Goal: Transaction & Acquisition: Register for event/course

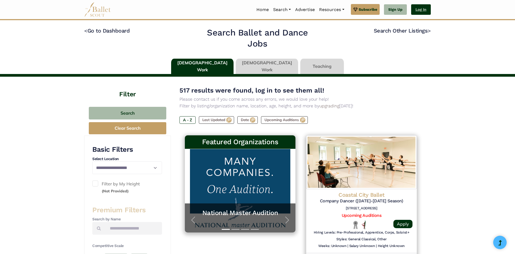
click at [423, 8] on link "Log In" at bounding box center [421, 9] width 20 height 11
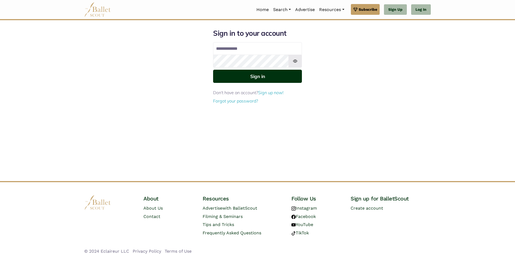
type input "**********"
click at [234, 79] on button "Sign in" at bounding box center [257, 76] width 89 height 13
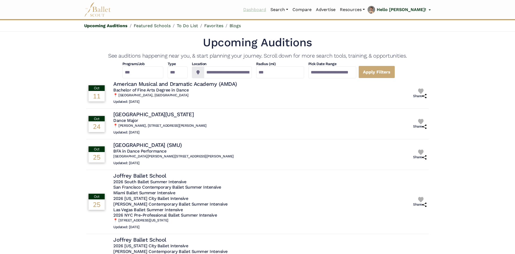
click at [268, 10] on link "Dashboard" at bounding box center [254, 9] width 27 height 11
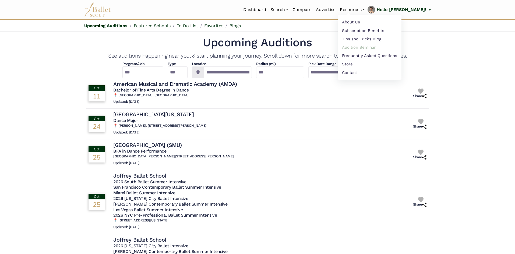
click at [374, 47] on link "Audition Seminar" at bounding box center [370, 47] width 64 height 8
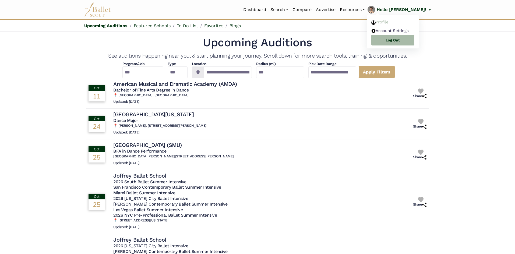
click at [401, 21] on link "Profile" at bounding box center [393, 22] width 52 height 8
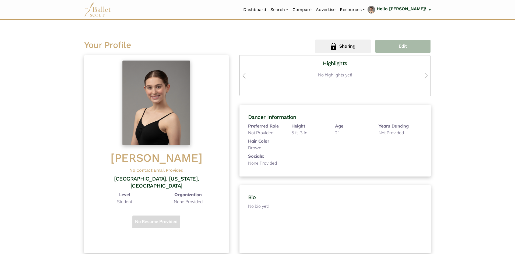
click at [418, 51] on button "Edit" at bounding box center [403, 46] width 56 height 13
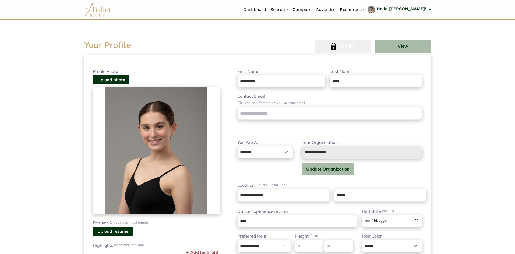
click at [353, 51] on button "Sharing" at bounding box center [343, 46] width 56 height 13
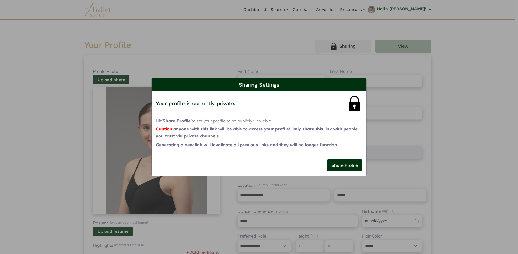
click at [342, 164] on span "Share Profile" at bounding box center [344, 165] width 26 height 5
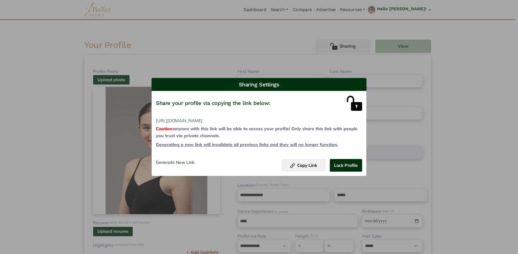
click at [261, 56] on div "Sharing Settings Share your profile via copying the link below: https://ballets…" at bounding box center [259, 127] width 518 height 254
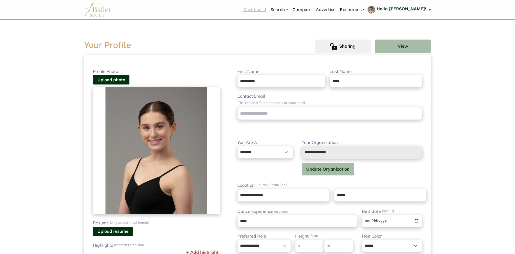
click at [268, 10] on link "Dashboard" at bounding box center [254, 9] width 27 height 11
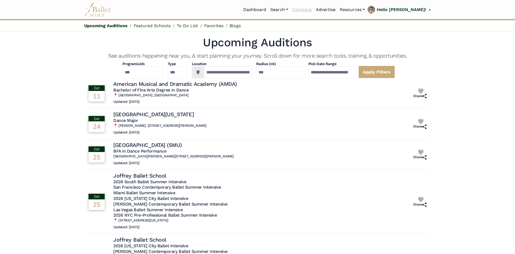
click at [314, 10] on link "Compare" at bounding box center [301, 9] width 23 height 11
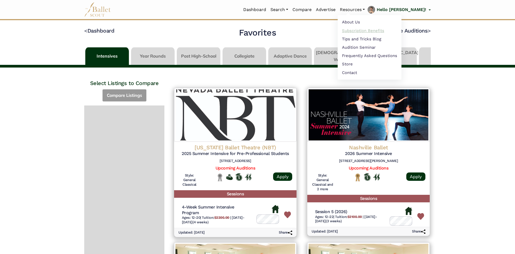
click at [372, 31] on link "Subscription Benefits" at bounding box center [370, 30] width 64 height 8
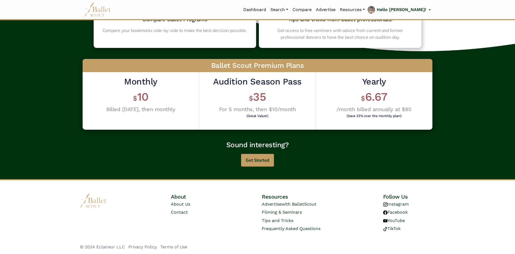
scroll to position [98, 0]
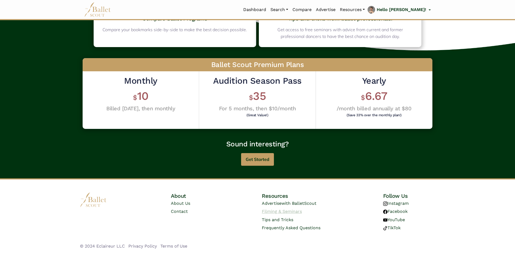
click at [295, 212] on link "Filming & Seminars" at bounding box center [282, 211] width 40 height 5
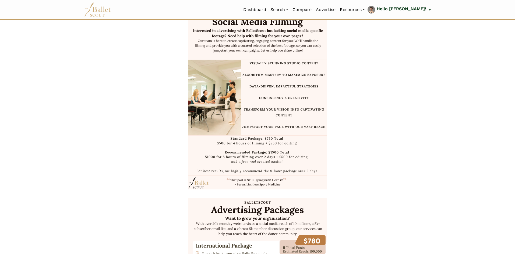
scroll to position [323, 0]
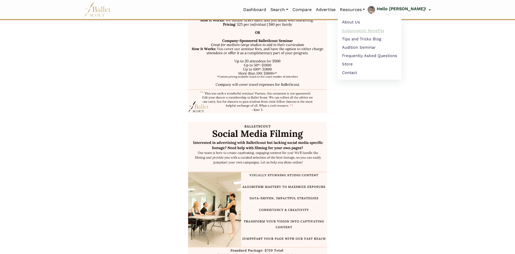
click at [371, 31] on link "Subscription Benefits" at bounding box center [370, 30] width 64 height 8
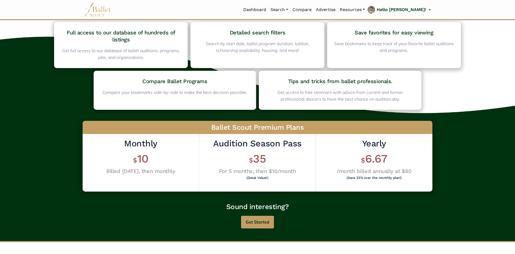
scroll to position [98, 0]
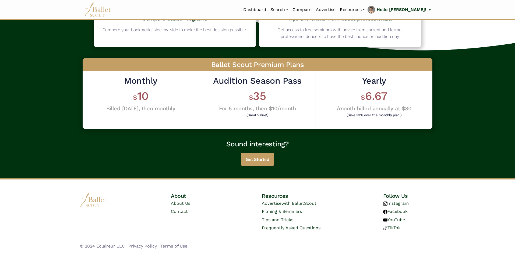
click at [256, 160] on button "Get Started" at bounding box center [257, 159] width 33 height 13
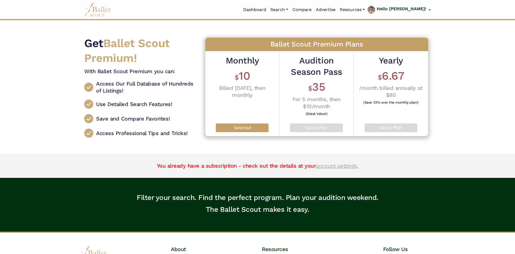
click at [325, 168] on link "account settings." at bounding box center [337, 166] width 43 height 6
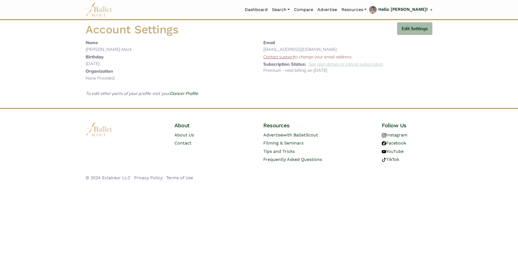
click at [334, 65] on link "See plan details or cancel subscription" at bounding box center [345, 63] width 75 height 5
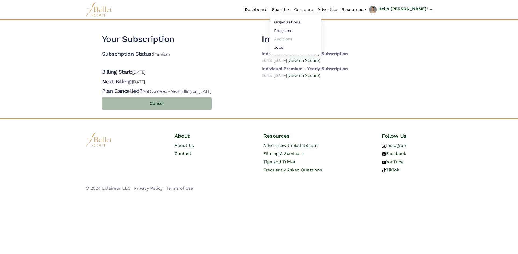
click at [296, 39] on link "Auditions" at bounding box center [296, 39] width 52 height 8
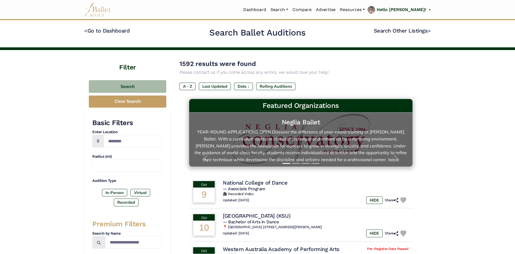
scroll to position [9, 0]
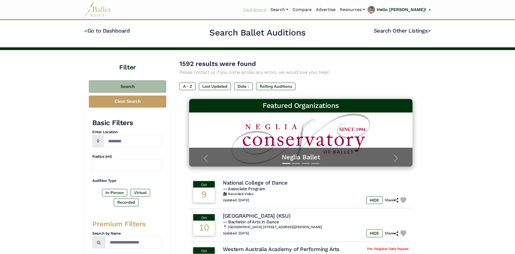
click at [268, 9] on link "Dashboard" at bounding box center [254, 9] width 27 height 11
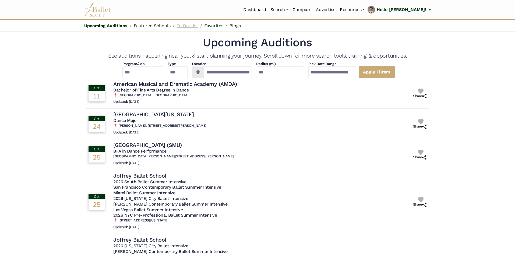
click at [193, 25] on link "To Do List" at bounding box center [187, 25] width 21 height 5
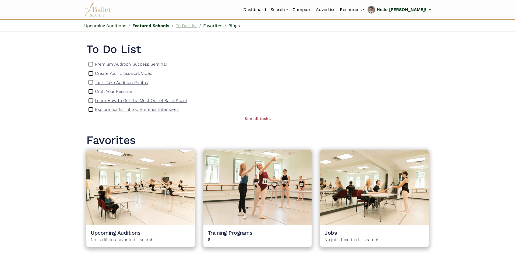
scroll to position [426, 0]
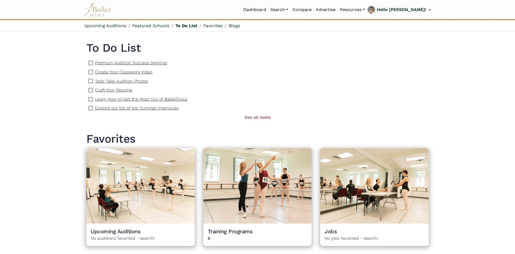
click at [148, 64] on p "Premium Audition Success Seminar" at bounding box center [131, 62] width 72 height 5
click at [140, 73] on p "Create Your Classwork Video" at bounding box center [123, 71] width 57 height 5
click at [133, 82] on p "Task: Take Audition Photos" at bounding box center [121, 81] width 53 height 5
click at [90, 81] on img at bounding box center [91, 81] width 4 height 4
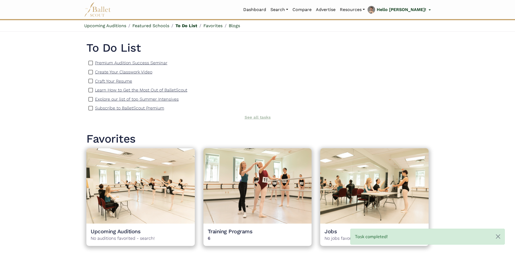
click at [260, 119] on link "See all tasks" at bounding box center [258, 117] width 26 height 5
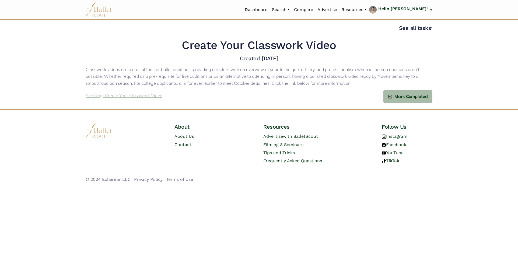
click at [119, 97] on p "See blog: Create Your Classwork Video" at bounding box center [124, 95] width 77 height 7
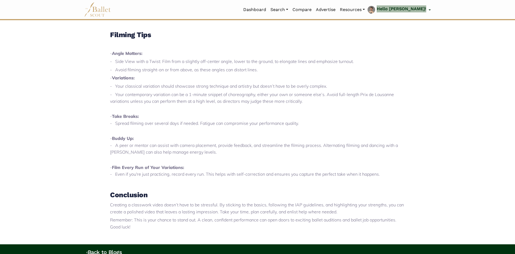
scroll to position [457, 0]
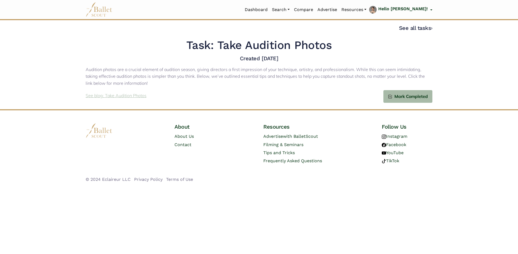
click at [118, 96] on p "See blog: Take Audition Photos" at bounding box center [116, 95] width 61 height 7
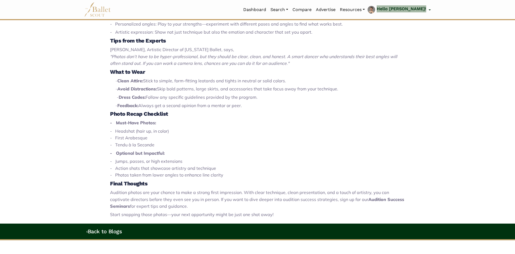
scroll to position [404, 0]
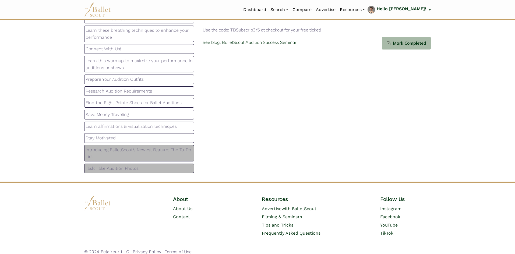
scroll to position [54, 0]
click at [168, 153] on p "Introducing BalletScout’s Newest Feature: The To-Do List" at bounding box center [139, 153] width 107 height 14
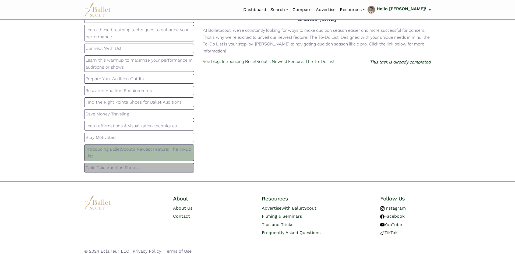
scroll to position [0, 0]
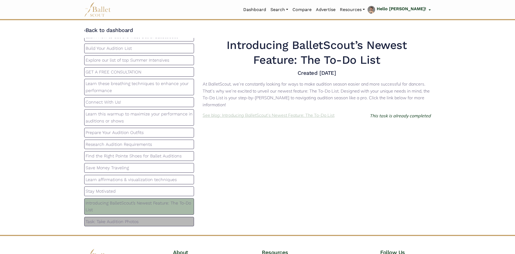
click at [300, 119] on p "See blog: Introducing BalletScout’s Newest Feature: The To-Do List" at bounding box center [269, 115] width 132 height 7
click at [300, 38] on link "Auditions" at bounding box center [294, 39] width 52 height 8
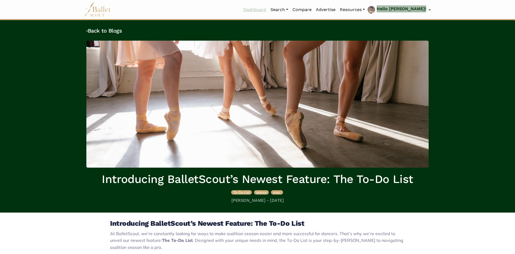
click at [268, 11] on link "Dashboard" at bounding box center [254, 9] width 27 height 11
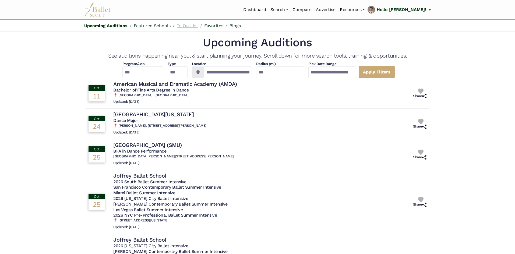
click at [185, 25] on link "To Do List" at bounding box center [187, 25] width 21 height 5
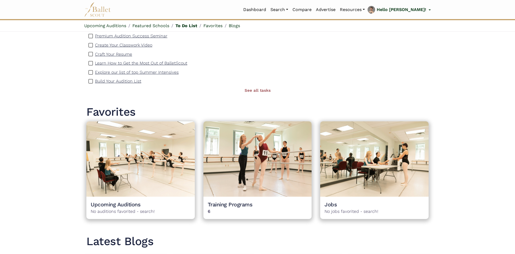
scroll to position [426, 0]
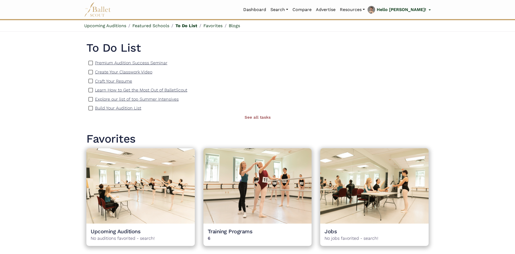
click at [118, 83] on p "Craft Your Resume" at bounding box center [113, 81] width 37 height 5
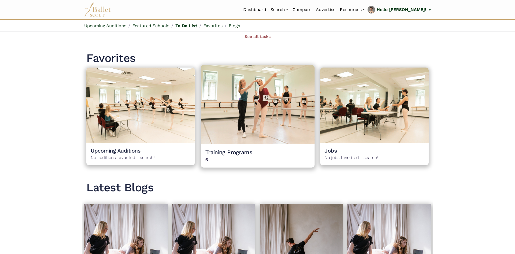
scroll to position [480, 0]
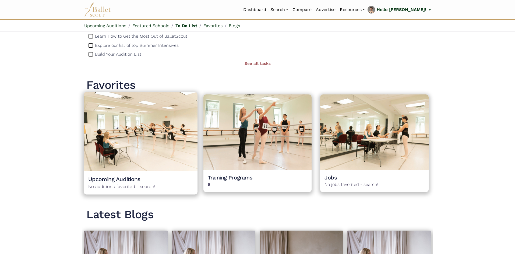
click at [129, 177] on h4 "Upcoming Auditions" at bounding box center [140, 178] width 105 height 7
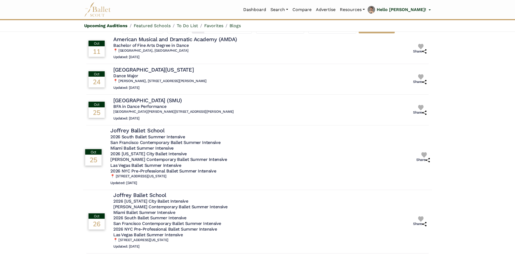
scroll to position [0, 0]
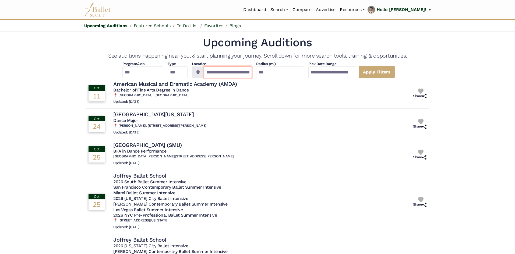
click at [204, 73] on input "**********" at bounding box center [228, 72] width 48 height 12
click at [225, 74] on input "**********" at bounding box center [228, 72] width 48 height 12
type input "**********"
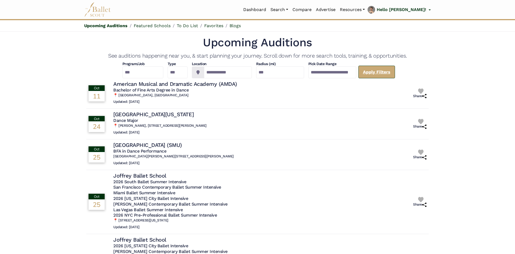
click at [394, 73] on link "Apply Filters" at bounding box center [376, 72] width 37 height 13
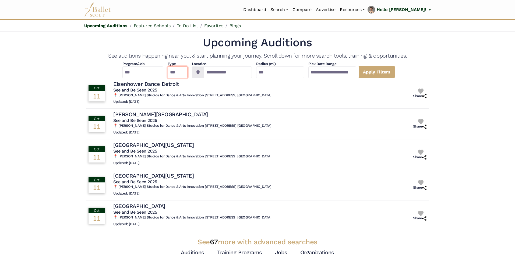
click at [168, 71] on select "*** ********* ******* ********" at bounding box center [178, 72] width 20 height 12
click at [134, 70] on select "**********" at bounding box center [142, 72] width 41 height 12
click at [122, 66] on select "**********" at bounding box center [142, 72] width 41 height 12
click at [395, 72] on link "Apply Filters" at bounding box center [376, 72] width 37 height 13
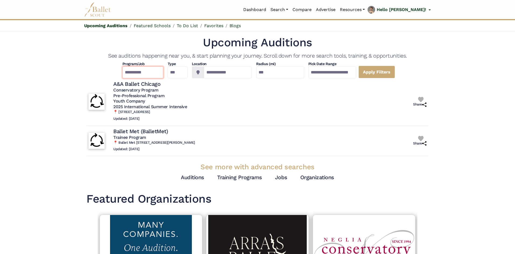
click at [149, 72] on select "**********" at bounding box center [142, 72] width 41 height 12
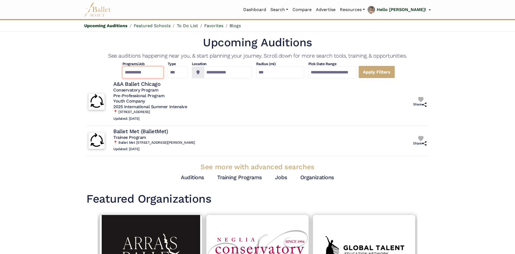
select select "**"
click at [122, 66] on select "**********" at bounding box center [142, 72] width 41 height 12
click at [395, 73] on link "Apply Filters" at bounding box center [376, 72] width 37 height 13
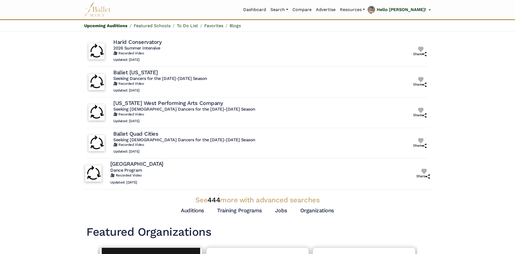
scroll to position [135, 0]
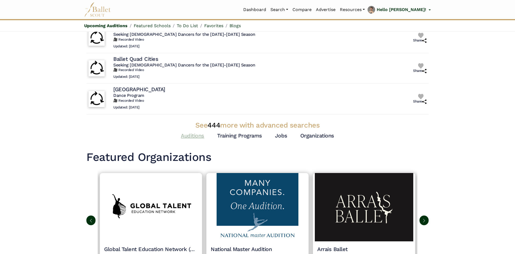
click at [199, 135] on link "Auditions" at bounding box center [192, 135] width 23 height 6
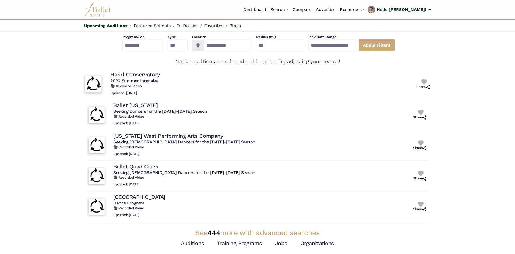
scroll to position [0, 0]
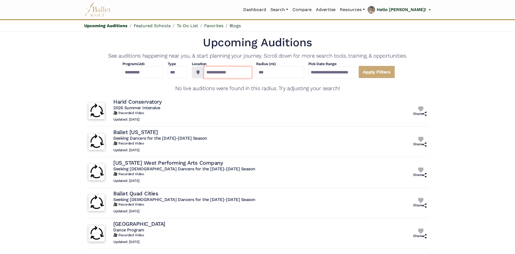
drag, startPoint x: 230, startPoint y: 70, endPoint x: 196, endPoint y: 76, distance: 35.0
click at [196, 76] on div "**********" at bounding box center [222, 72] width 60 height 12
click at [395, 72] on link "Apply Filters" at bounding box center [376, 72] width 37 height 13
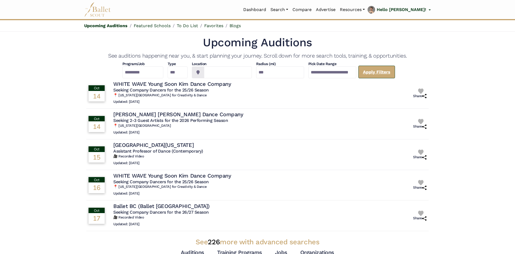
click at [395, 72] on link "Apply Filters" at bounding box center [376, 72] width 37 height 13
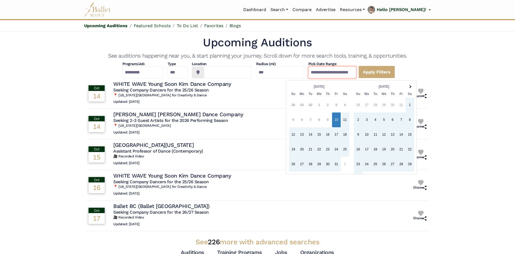
click at [356, 72] on input "**********" at bounding box center [332, 72] width 48 height 12
click at [411, 85] on th at bounding box center [410, 86] width 9 height 7
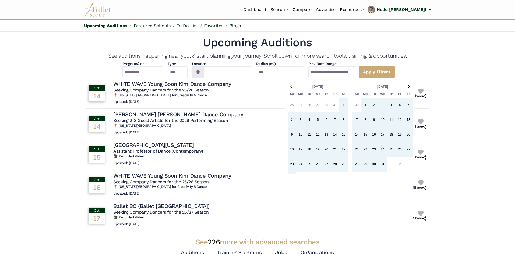
click at [411, 85] on th at bounding box center [408, 86] width 9 height 7
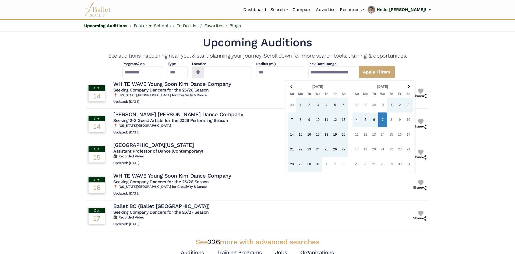
click at [411, 85] on th at bounding box center [408, 86] width 9 height 7
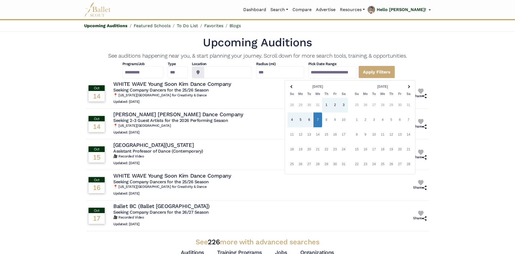
click at [411, 85] on th at bounding box center [408, 86] width 9 height 7
click at [356, 71] on input "**********" at bounding box center [332, 72] width 48 height 12
click at [355, 73] on input "**********" at bounding box center [332, 72] width 48 height 12
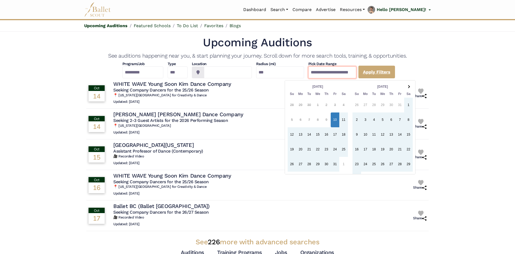
type input "**********"
click at [395, 70] on link "Apply Filters" at bounding box center [376, 72] width 37 height 13
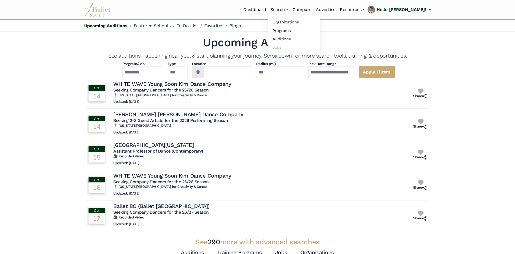
click at [294, 48] on link "Jobs" at bounding box center [294, 47] width 52 height 8
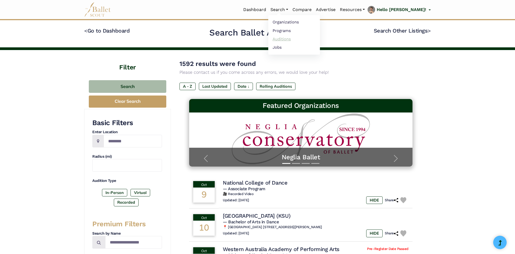
click at [300, 38] on link "Auditions" at bounding box center [294, 39] width 52 height 8
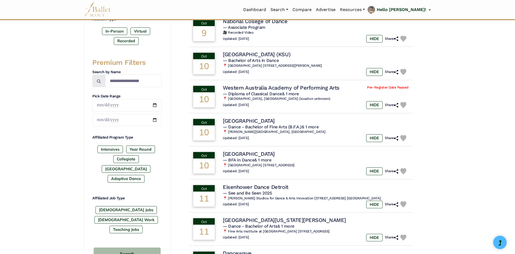
scroll to position [215, 0]
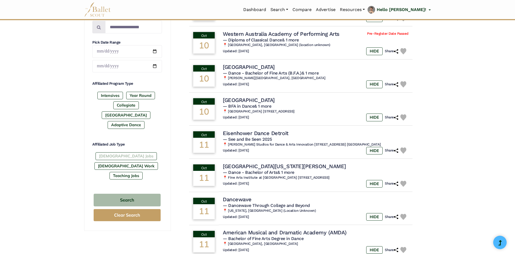
click at [121, 152] on label "[DEMOGRAPHIC_DATA] Jobs" at bounding box center [126, 156] width 61 height 8
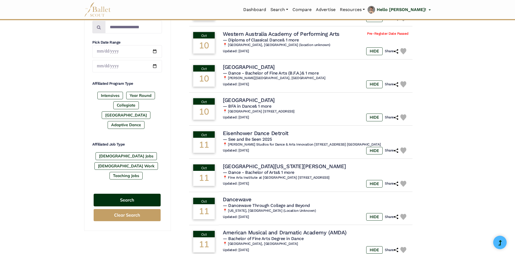
click at [159, 194] on button "Search" at bounding box center [127, 200] width 67 height 13
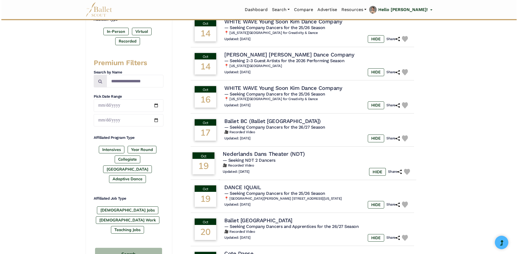
scroll to position [161, 0]
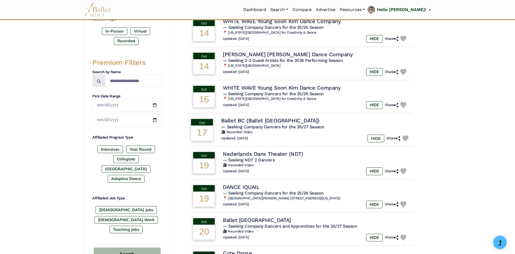
click at [292, 122] on h4 "Ballet BC (Ballet [GEOGRAPHIC_DATA])" at bounding box center [270, 120] width 98 height 7
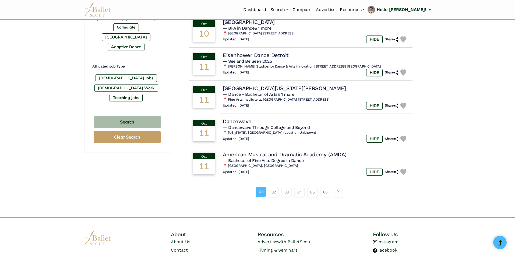
scroll to position [296, 0]
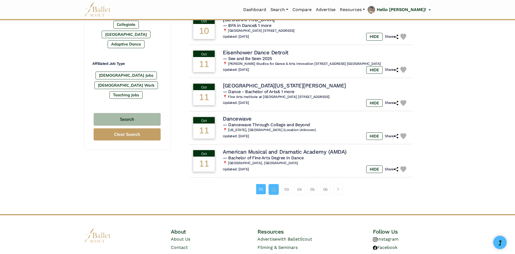
click at [272, 189] on link "02" at bounding box center [274, 189] width 10 height 11
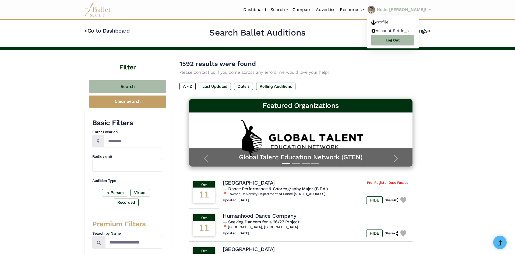
click at [411, 9] on p "Hello [PERSON_NAME]!" at bounding box center [402, 9] width 50 height 7
click at [396, 22] on link "Profile" at bounding box center [393, 23] width 52 height 8
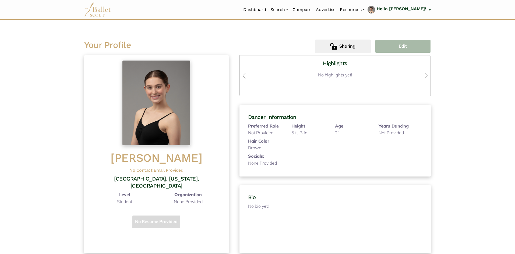
click at [386, 45] on button "Edit" at bounding box center [403, 46] width 56 height 13
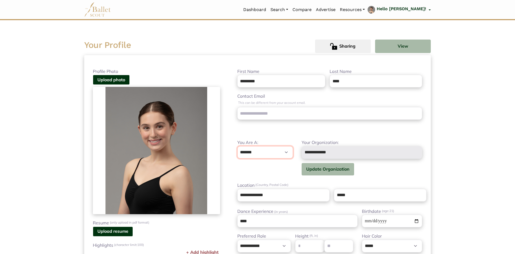
click at [284, 153] on select "**********" at bounding box center [265, 152] width 56 height 13
select select "***"
click at [237, 146] on select "**********" at bounding box center [265, 152] width 56 height 13
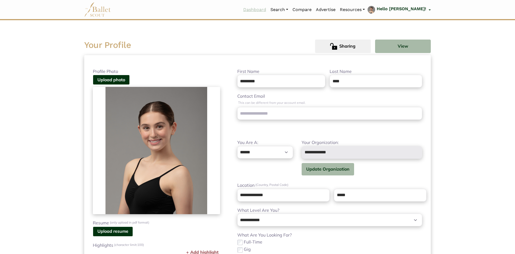
click at [268, 10] on link "Dashboard" at bounding box center [254, 9] width 27 height 11
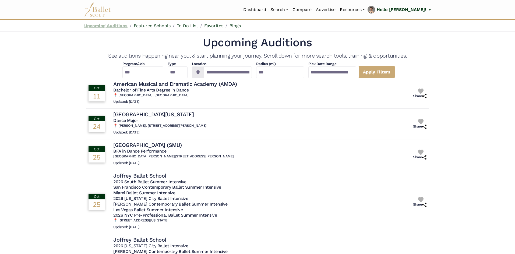
click at [118, 26] on link "Upcoming Auditions" at bounding box center [105, 25] width 43 height 5
click at [314, 11] on link "Compare" at bounding box center [301, 9] width 23 height 11
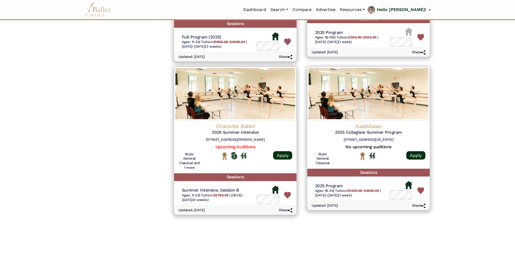
scroll to position [296, 0]
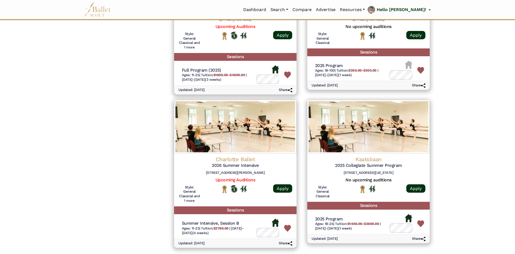
click at [397, 140] on img at bounding box center [368, 127] width 122 height 54
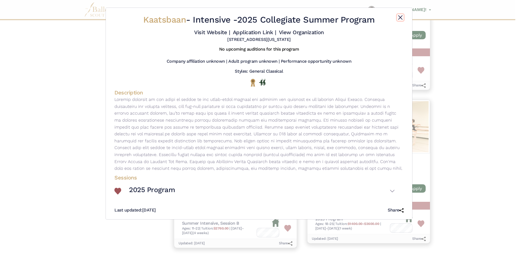
click at [402, 18] on button "Close" at bounding box center [400, 17] width 6 height 6
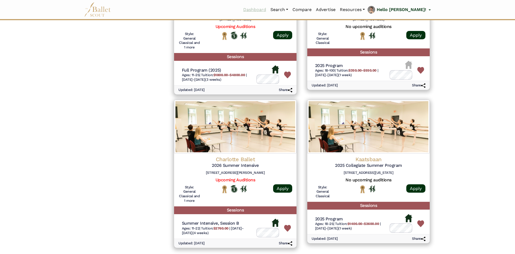
click at [268, 9] on link "Dashboard" at bounding box center [254, 9] width 27 height 11
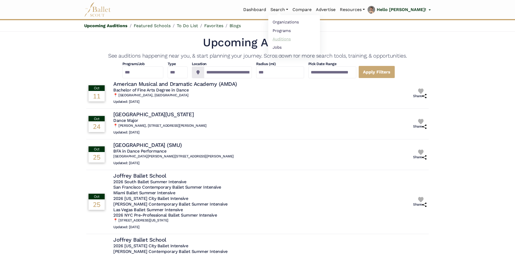
click at [301, 40] on link "Auditions" at bounding box center [294, 39] width 52 height 8
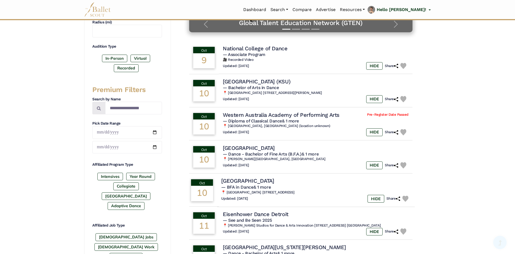
scroll to position [135, 0]
click at [150, 192] on label "[GEOGRAPHIC_DATA]" at bounding box center [126, 196] width 49 height 8
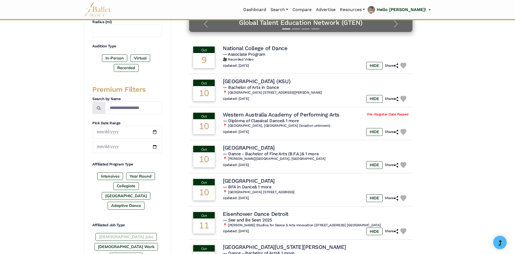
click at [107, 233] on label "[DEMOGRAPHIC_DATA] Jobs" at bounding box center [126, 237] width 61 height 8
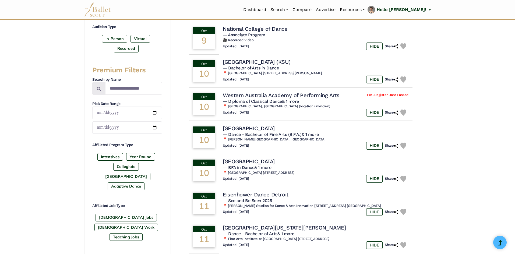
scroll to position [188, 0]
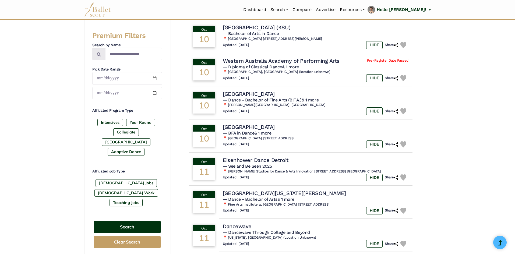
click at [146, 221] on button "Search" at bounding box center [127, 227] width 67 height 13
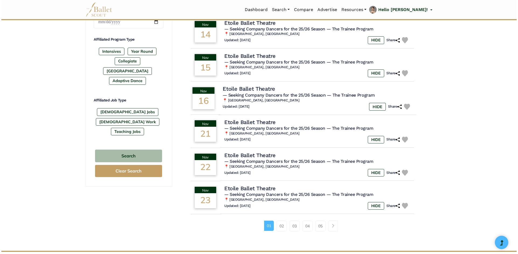
scroll to position [269, 0]
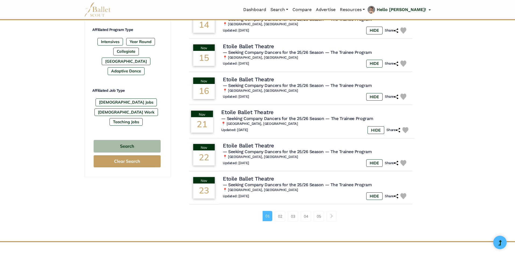
click at [258, 110] on h4 "Etoile Ballet Theatre" at bounding box center [247, 112] width 52 height 7
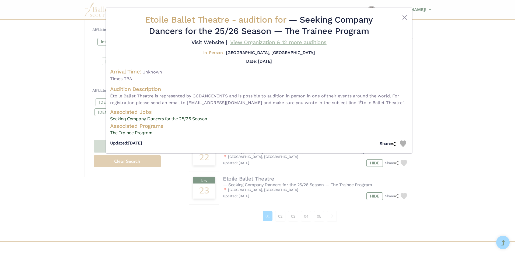
click at [256, 43] on link "View Organization & 12 more auditions" at bounding box center [278, 42] width 96 height 6
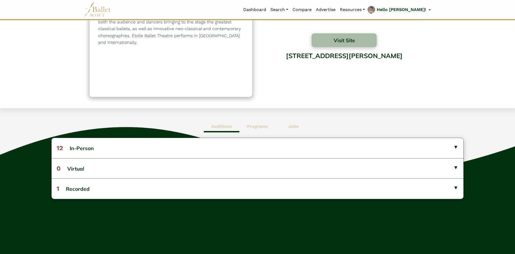
scroll to position [54, 0]
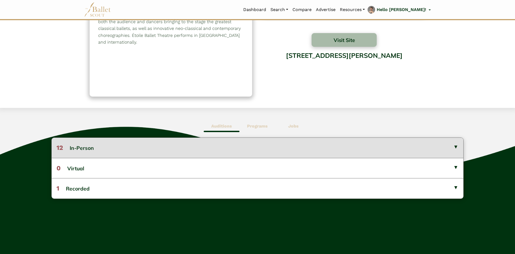
click at [426, 151] on button "12 In-Person" at bounding box center [257, 148] width 411 height 20
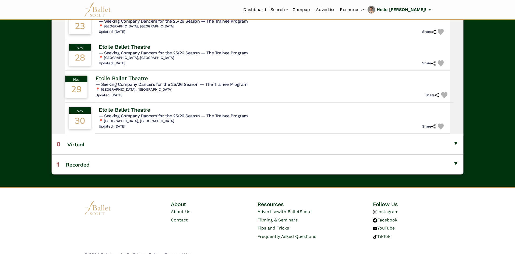
scroll to position [294, 0]
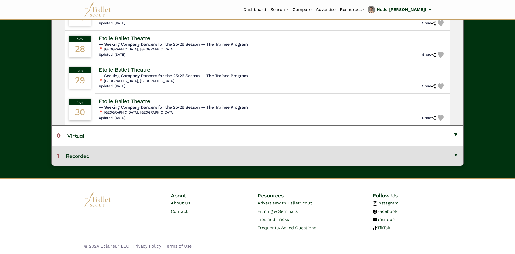
click at [254, 150] on button "1 Recorded" at bounding box center [257, 156] width 411 height 20
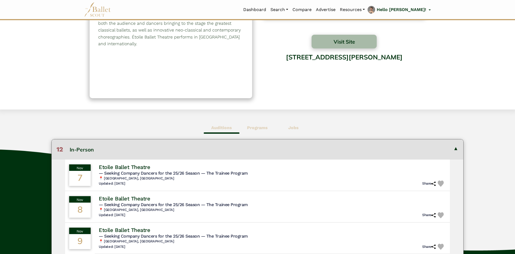
scroll to position [0, 0]
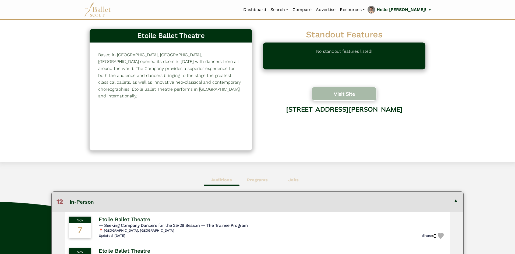
click at [334, 97] on button "Visit Site" at bounding box center [344, 94] width 65 height 14
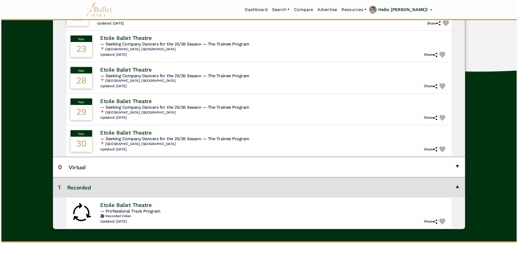
scroll to position [269, 0]
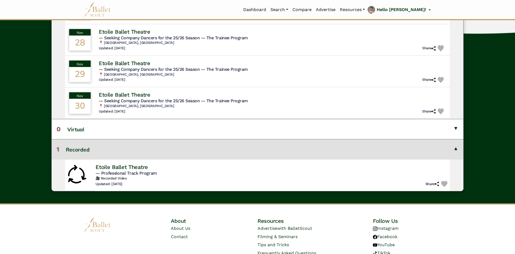
click at [148, 172] on span "— Professional Track Program" at bounding box center [126, 172] width 61 height 5
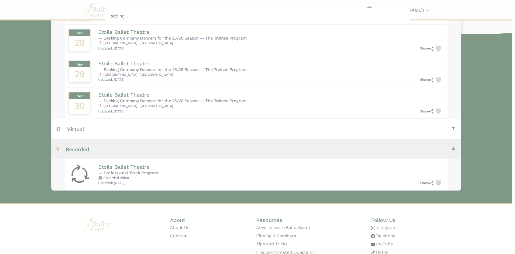
scroll to position [205, 0]
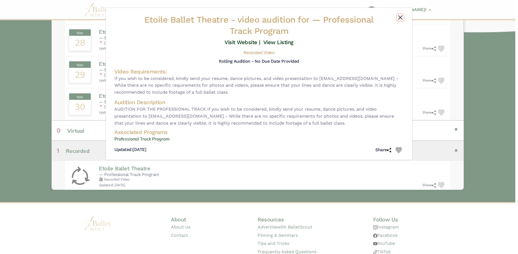
click at [401, 18] on button "Close" at bounding box center [400, 17] width 6 height 6
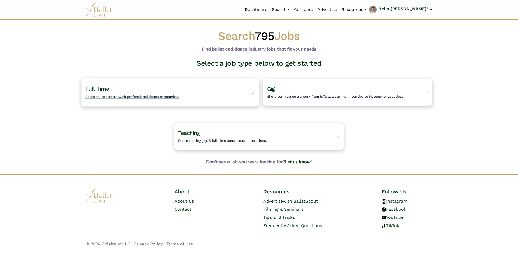
click at [129, 94] on h4 "Full Time Seasonal contracts with professional dance companies." at bounding box center [132, 92] width 94 height 15
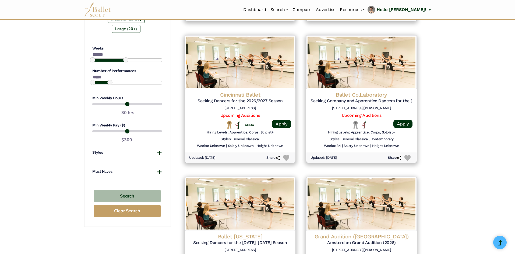
scroll to position [404, 0]
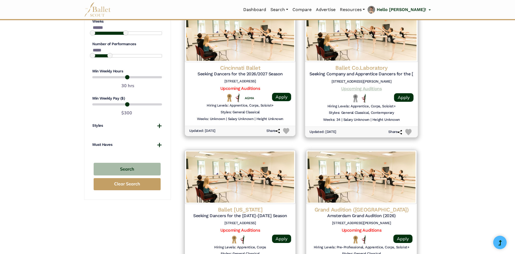
click at [371, 90] on link "Upcoming Auditions" at bounding box center [361, 88] width 40 height 5
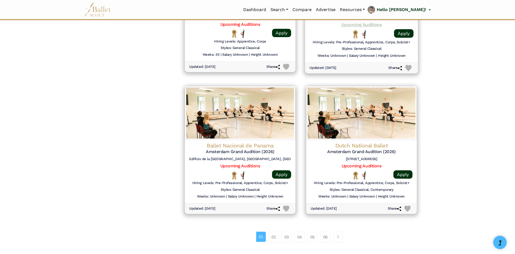
scroll to position [619, 0]
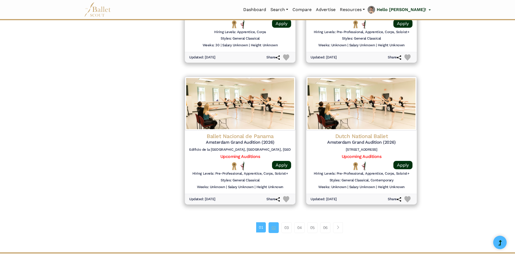
click at [273, 229] on link "02" at bounding box center [274, 227] width 10 height 11
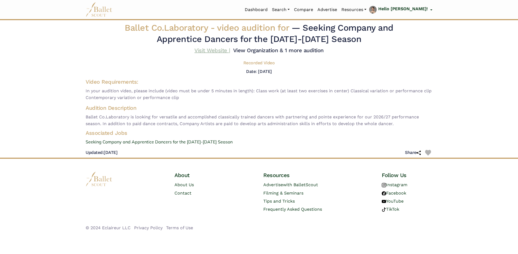
click at [215, 50] on link "Visit Website |" at bounding box center [212, 50] width 36 height 6
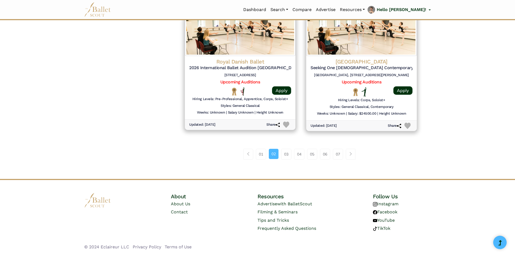
scroll to position [694, 0]
click at [284, 151] on link "03" at bounding box center [286, 154] width 10 height 11
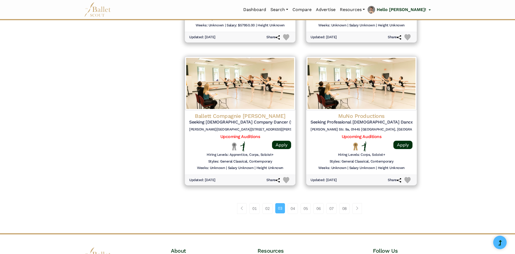
scroll to position [646, 0]
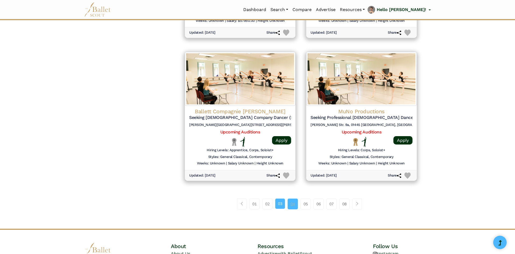
click at [295, 203] on link "04" at bounding box center [293, 204] width 10 height 11
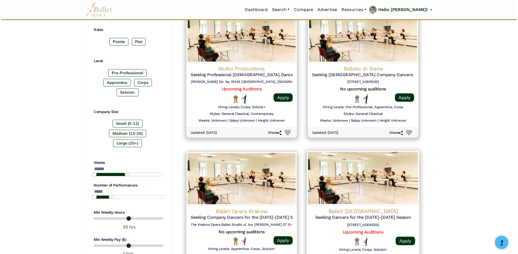
scroll to position [296, 0]
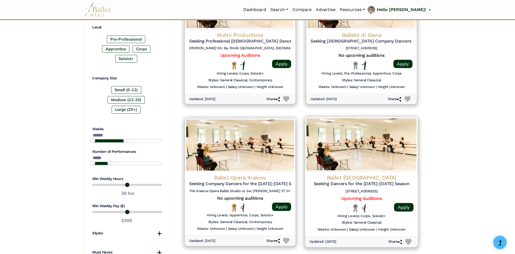
click at [371, 178] on h4 "Ballet [GEOGRAPHIC_DATA]" at bounding box center [361, 177] width 104 height 7
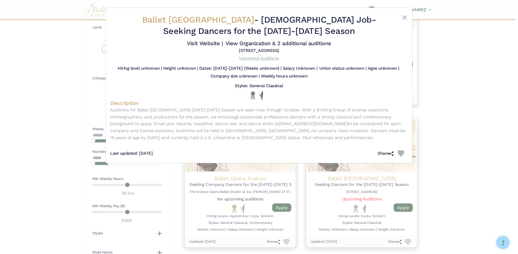
click at [265, 56] on link "Upcoming Auditions" at bounding box center [259, 58] width 40 height 5
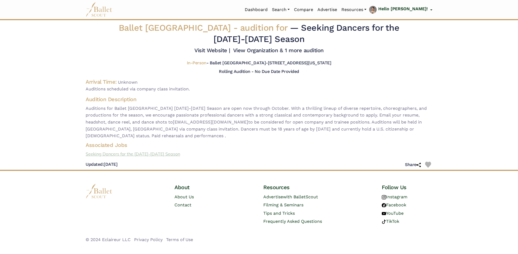
click at [152, 154] on link "Seeking Dancers for the 2025-2026 Season" at bounding box center [258, 154] width 355 height 7
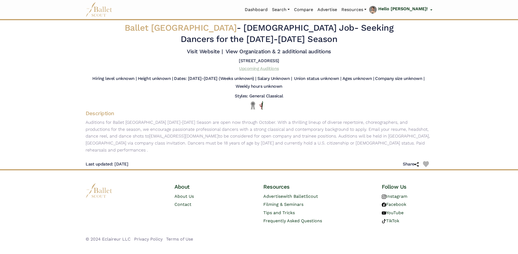
click at [251, 69] on link "Upcoming Auditions" at bounding box center [259, 68] width 40 height 5
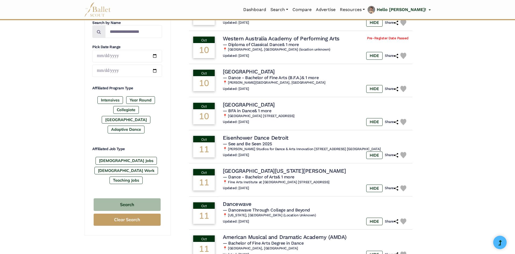
scroll to position [215, 0]
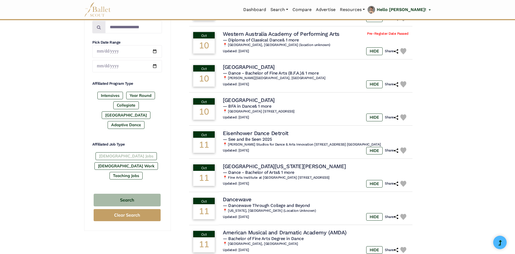
click at [122, 152] on label "[DEMOGRAPHIC_DATA] Jobs" at bounding box center [126, 156] width 61 height 8
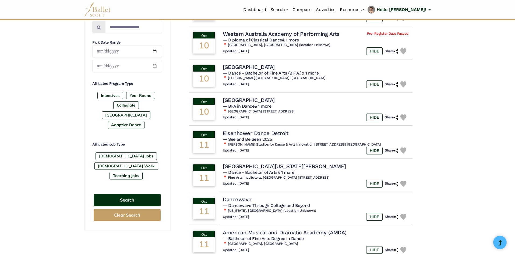
click at [153, 194] on button "Search" at bounding box center [127, 200] width 67 height 13
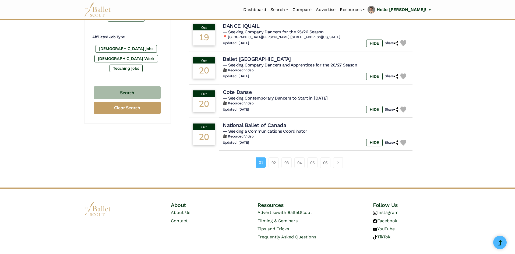
scroll to position [323, 0]
click at [312, 164] on link "05" at bounding box center [312, 162] width 10 height 11
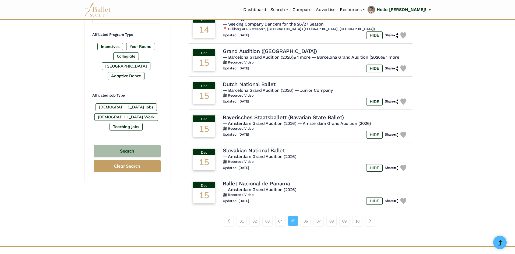
scroll to position [296, 0]
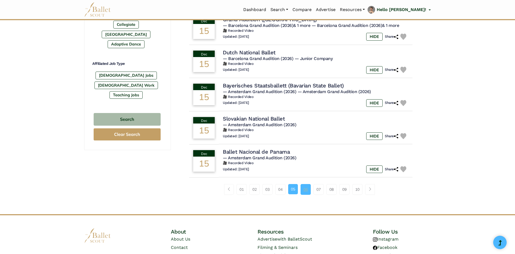
click at [302, 189] on link "06" at bounding box center [306, 189] width 10 height 11
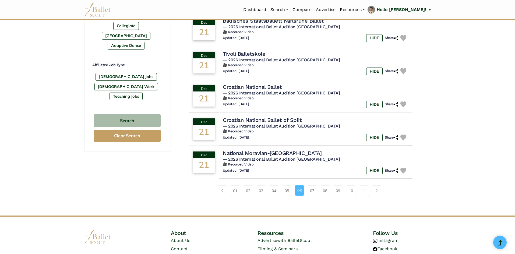
scroll to position [296, 0]
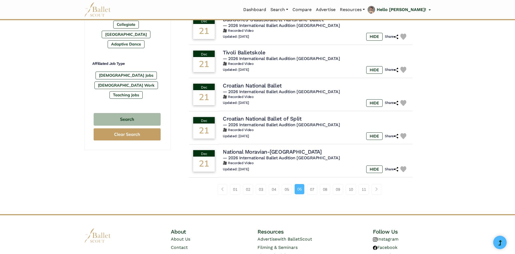
click at [312, 195] on div "01 02 03 04 05 06 07 08 09" at bounding box center [300, 192] width 243 height 28
click at [311, 193] on link "07" at bounding box center [312, 189] width 10 height 11
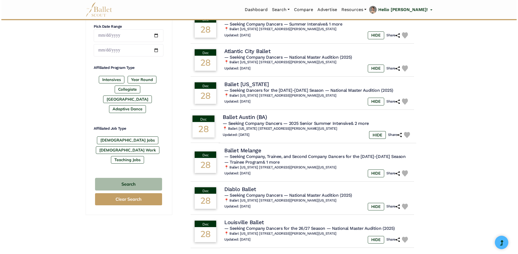
scroll to position [242, 0]
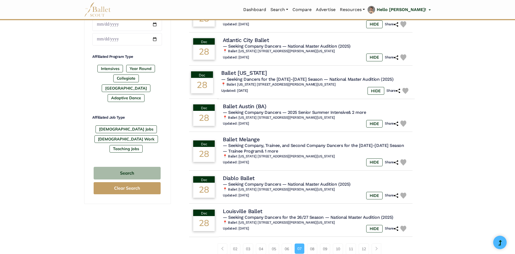
click at [341, 80] on span "— National Master Audition (2025)" at bounding box center [359, 78] width 70 height 5
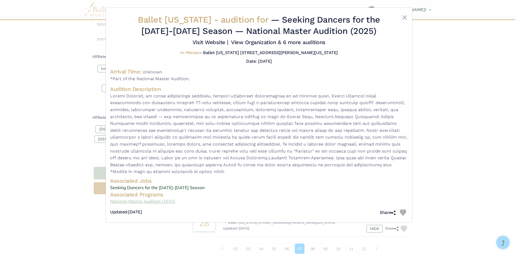
click at [146, 203] on link "National Master Audition (2025)" at bounding box center [259, 201] width 298 height 7
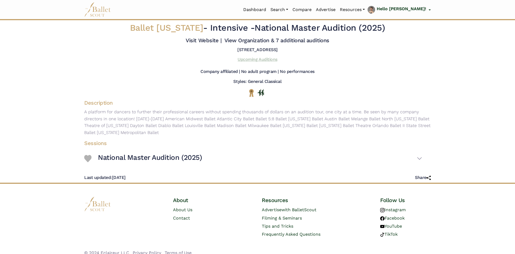
click at [252, 60] on link "Upcoming Auditions" at bounding box center [258, 59] width 40 height 5
